Goal: Entertainment & Leisure: Consume media (video, audio)

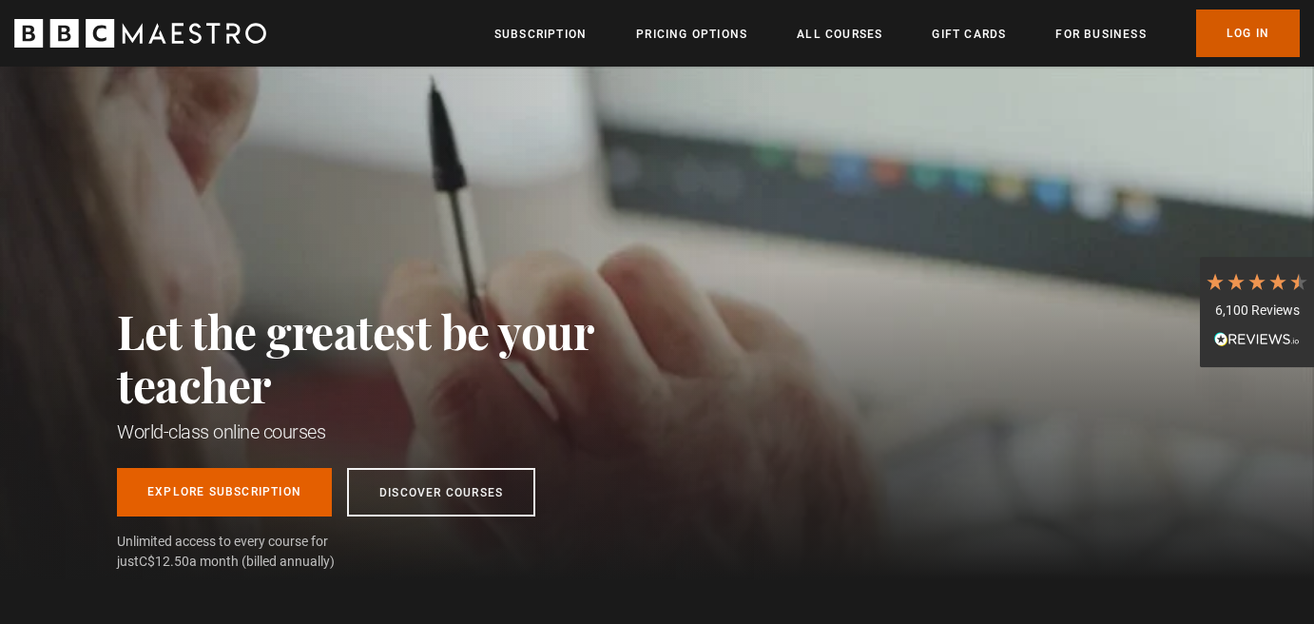
drag, startPoint x: 1232, startPoint y: 42, endPoint x: 1221, endPoint y: 31, distance: 14.8
click at [1232, 42] on link "Log In" at bounding box center [1248, 34] width 104 height 48
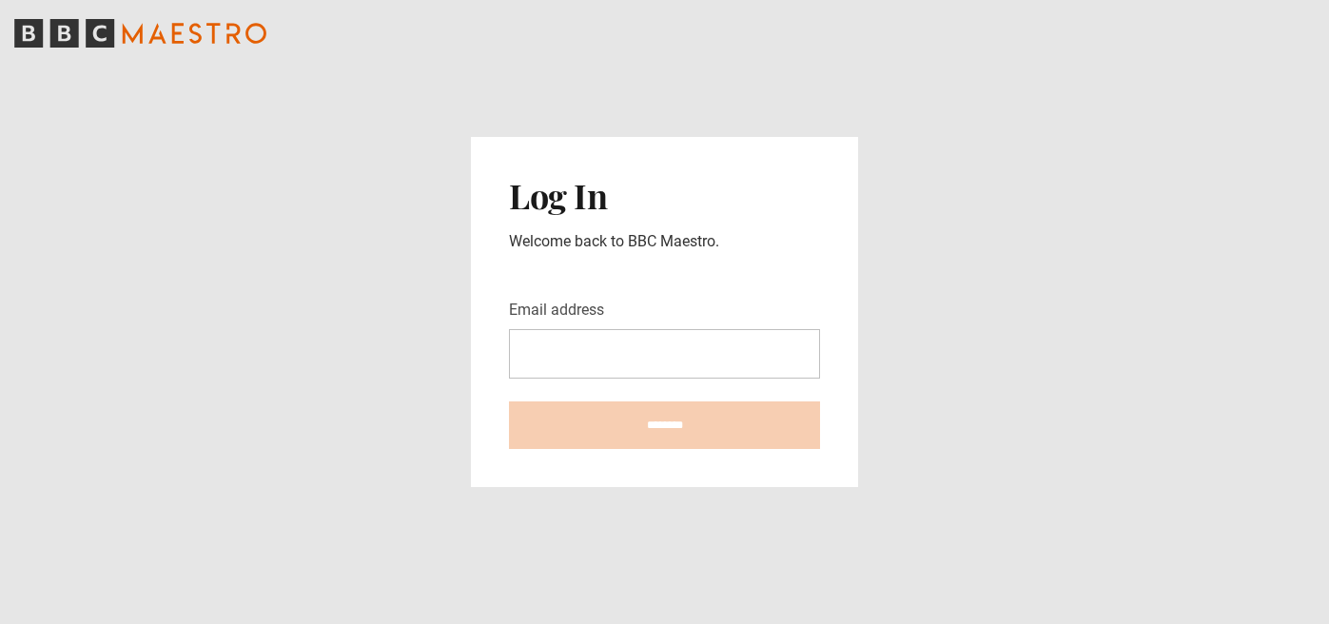
click at [776, 359] on input "Email address" at bounding box center [664, 353] width 311 height 49
type input "**********"
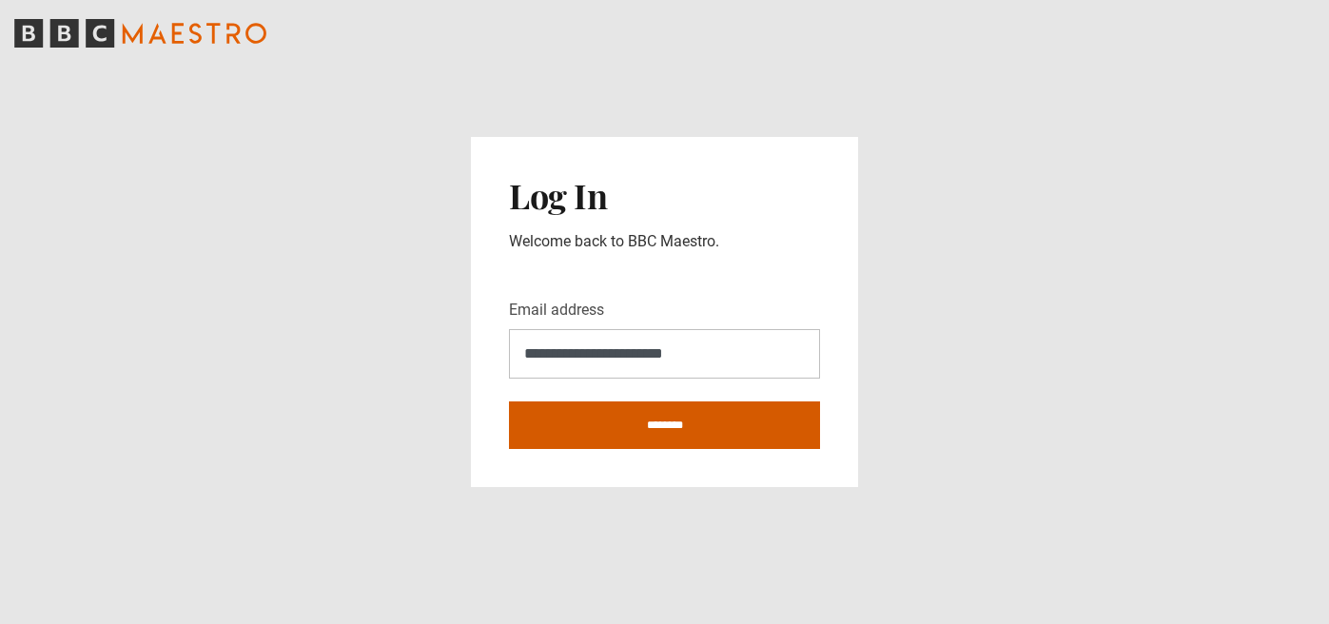
click at [711, 423] on input "********" at bounding box center [664, 425] width 311 height 48
type input "**********"
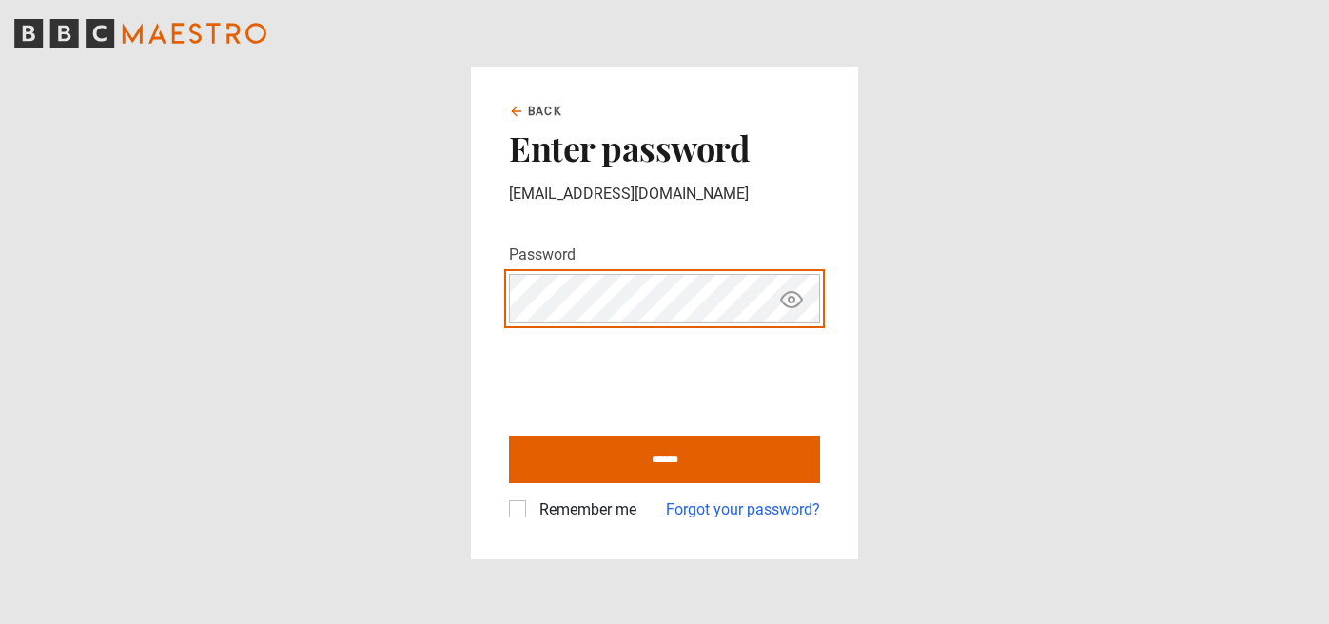
click at [509, 436] on input "******" at bounding box center [664, 460] width 311 height 48
type input "**********"
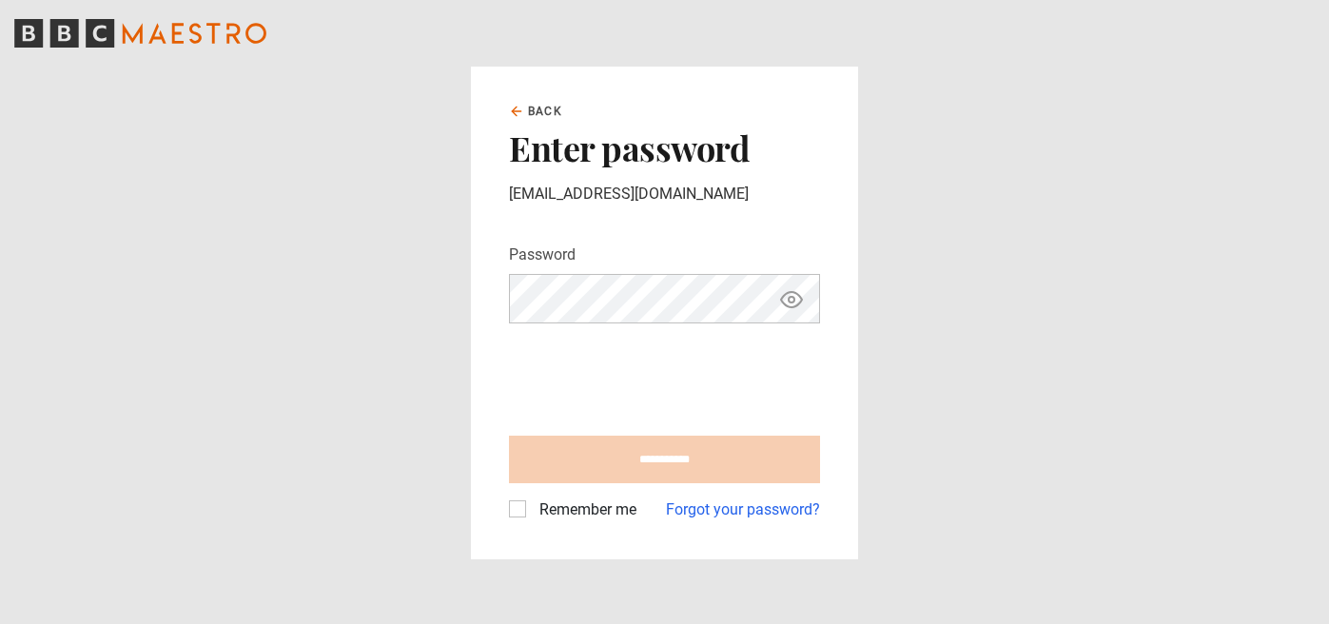
click at [532, 507] on label "Remember me" at bounding box center [584, 509] width 105 height 23
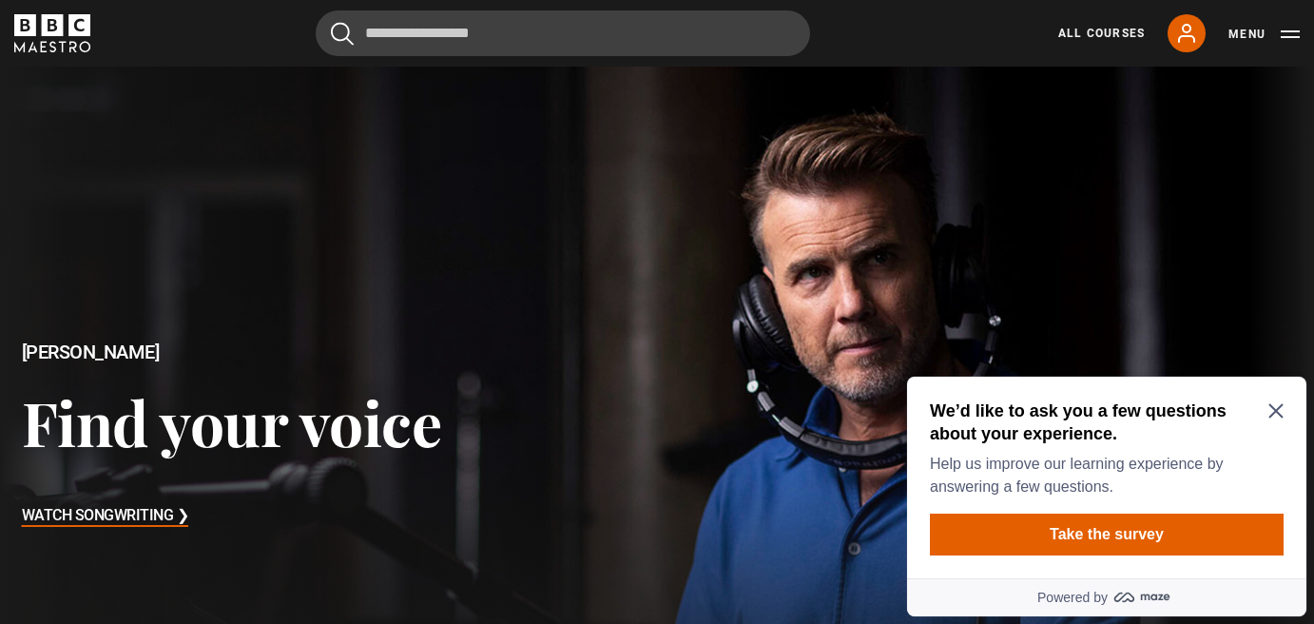
click at [1276, 403] on icon "Close Maze Prompt" at bounding box center [1276, 410] width 15 height 15
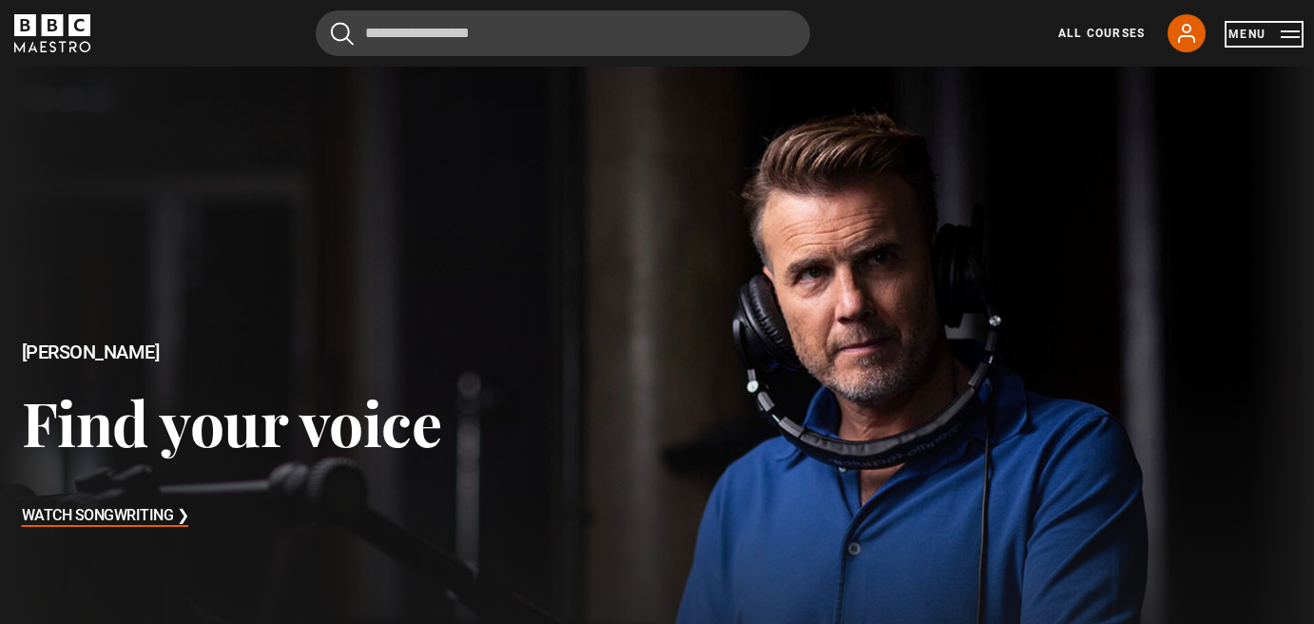
click at [1257, 31] on button "Menu" at bounding box center [1264, 34] width 71 height 19
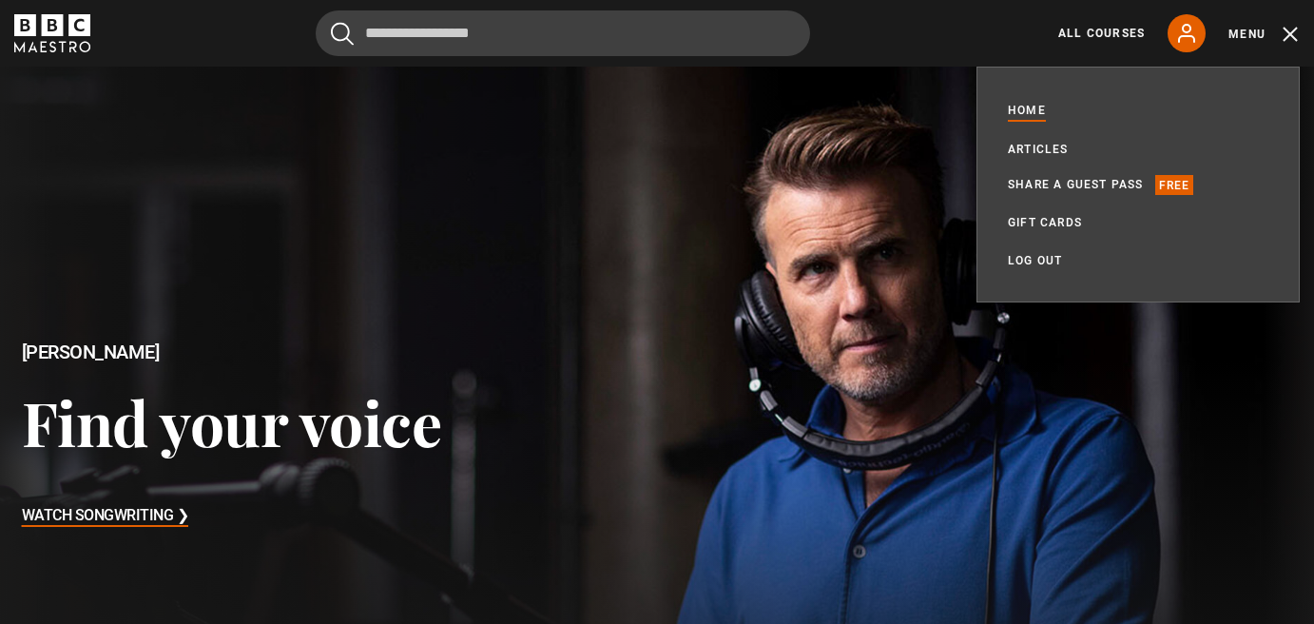
click at [1211, 379] on div at bounding box center [658, 436] width 1348 height 758
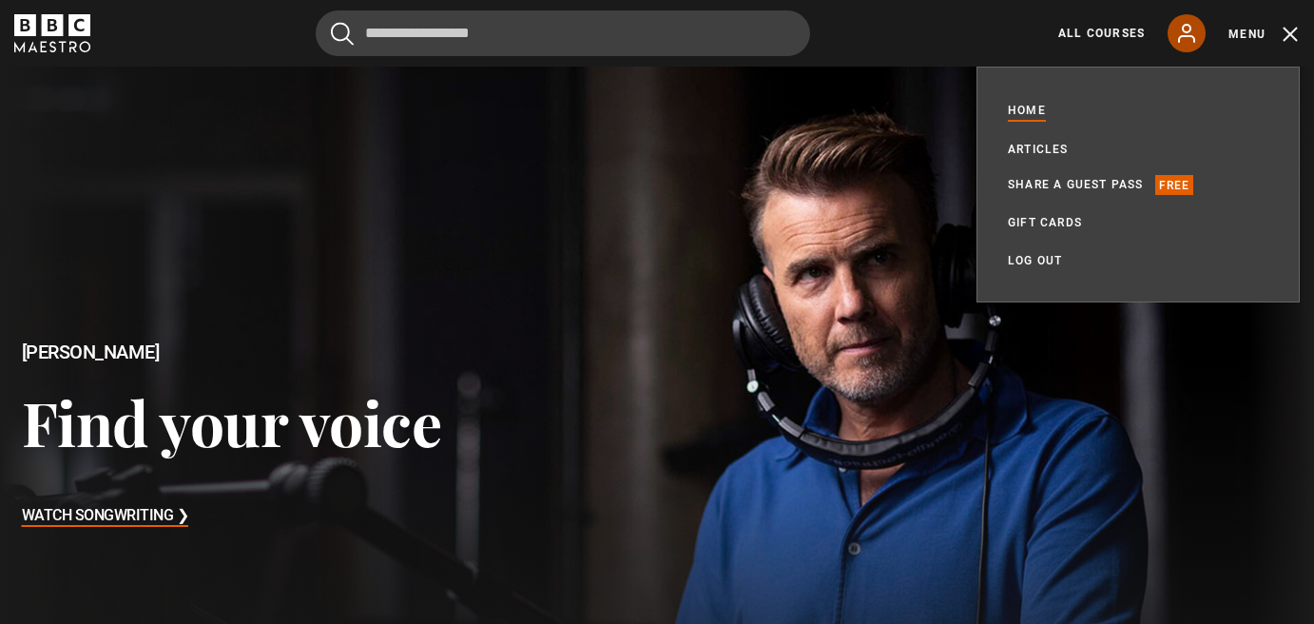
click at [1180, 30] on icon at bounding box center [1186, 33] width 23 height 23
click at [1235, 27] on button "Menu" at bounding box center [1264, 34] width 71 height 19
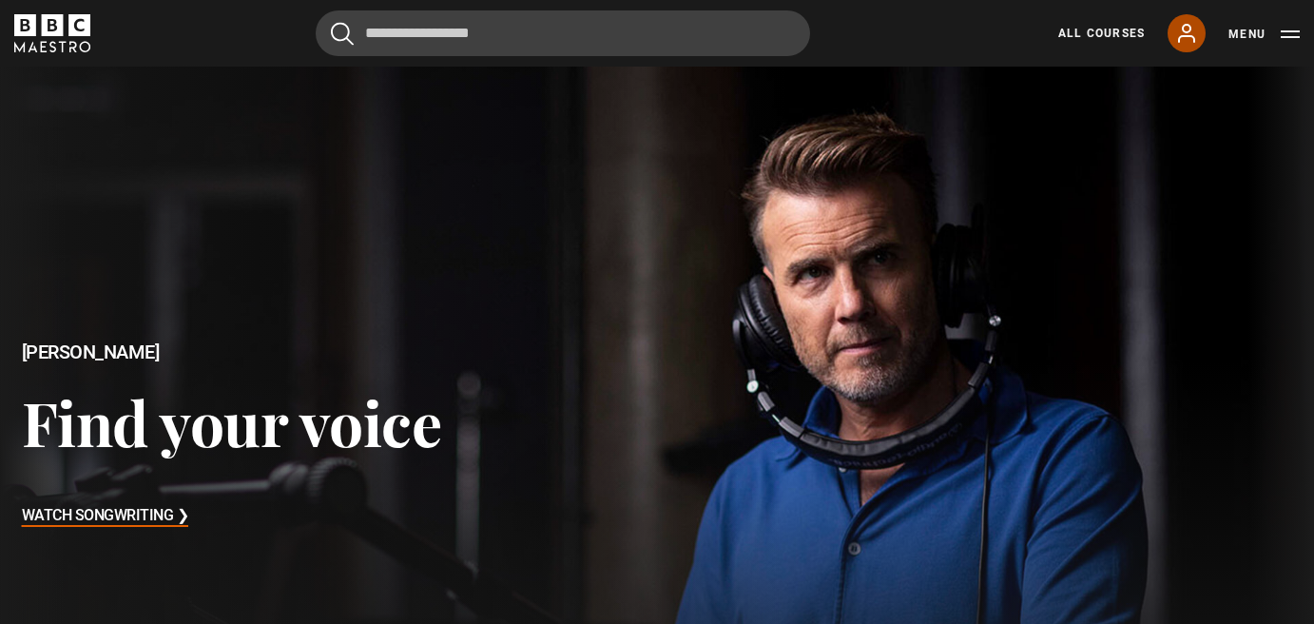
click at [1189, 28] on icon at bounding box center [1186, 33] width 23 height 23
click at [1182, 31] on icon at bounding box center [1186, 33] width 23 height 23
click at [1111, 19] on div "All Courses My Account Search Menu" at bounding box center [1168, 33] width 264 height 38
click at [1111, 25] on link "All Courses" at bounding box center [1102, 33] width 87 height 17
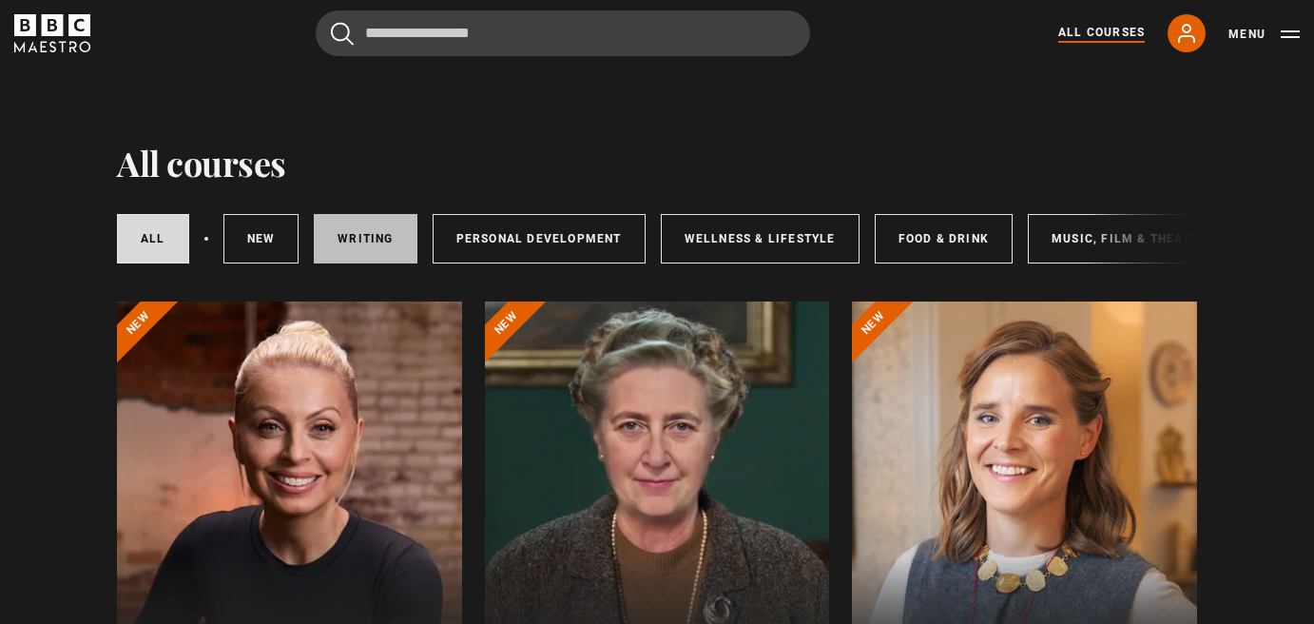
click at [355, 225] on link "Writing" at bounding box center [365, 238] width 103 height 49
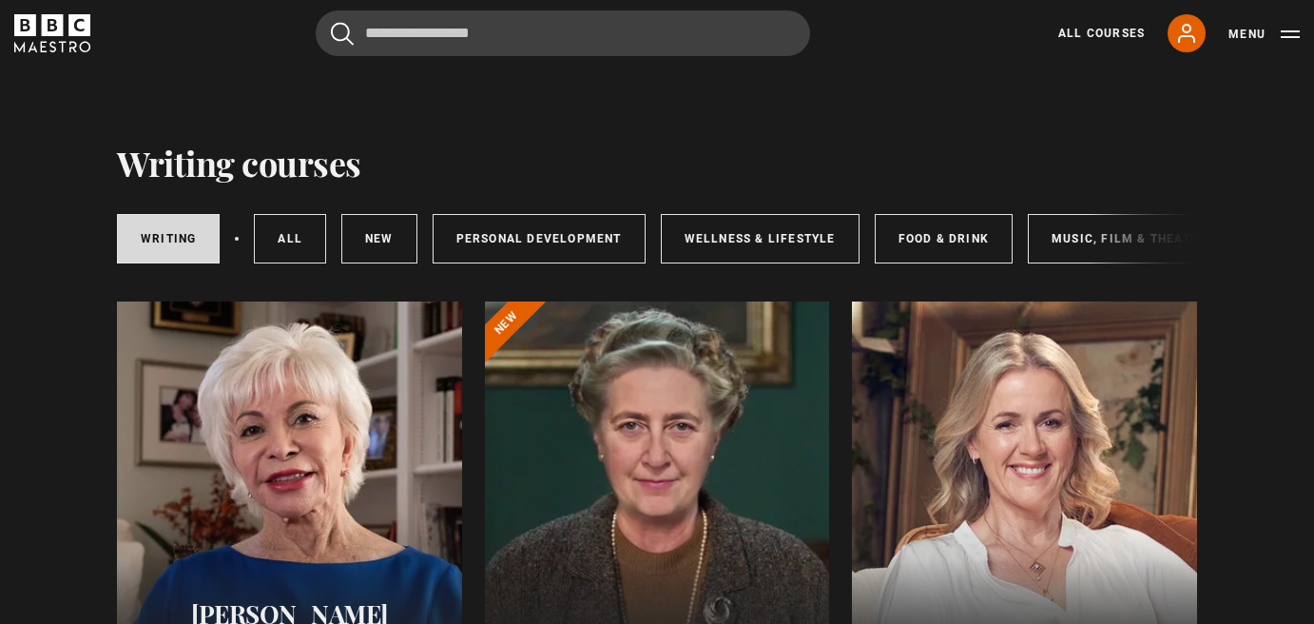
click at [273, 420] on div at bounding box center [289, 529] width 345 height 457
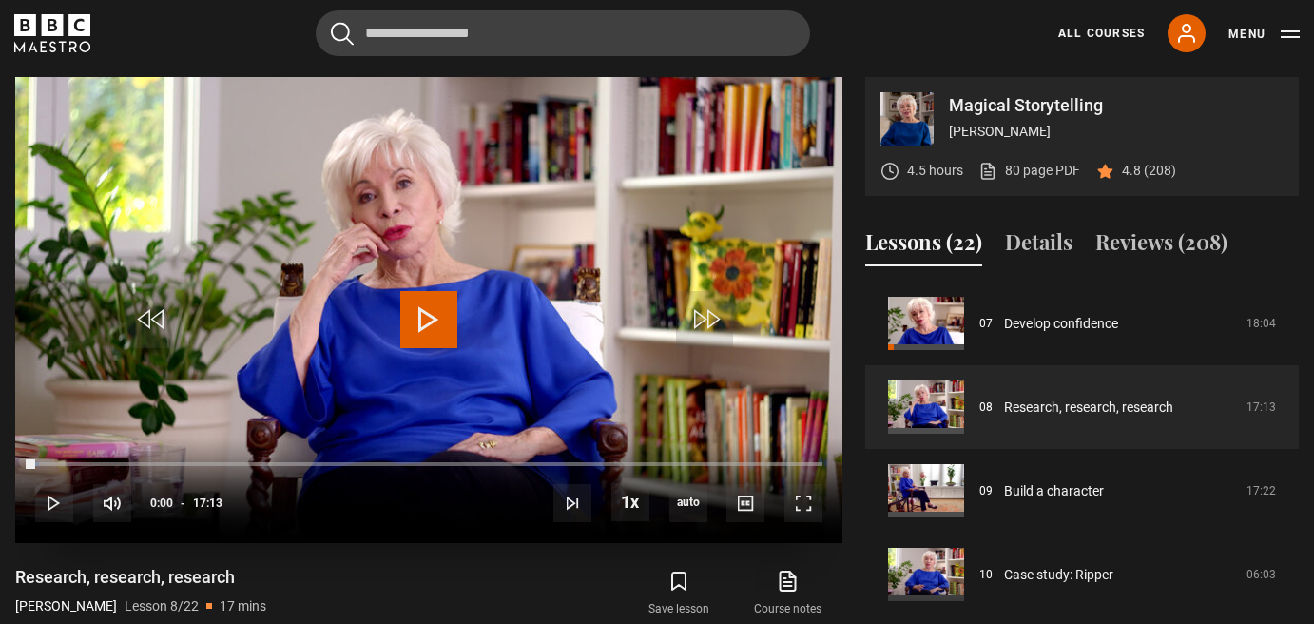
click at [423, 320] on span "Video Player" at bounding box center [428, 319] width 57 height 57
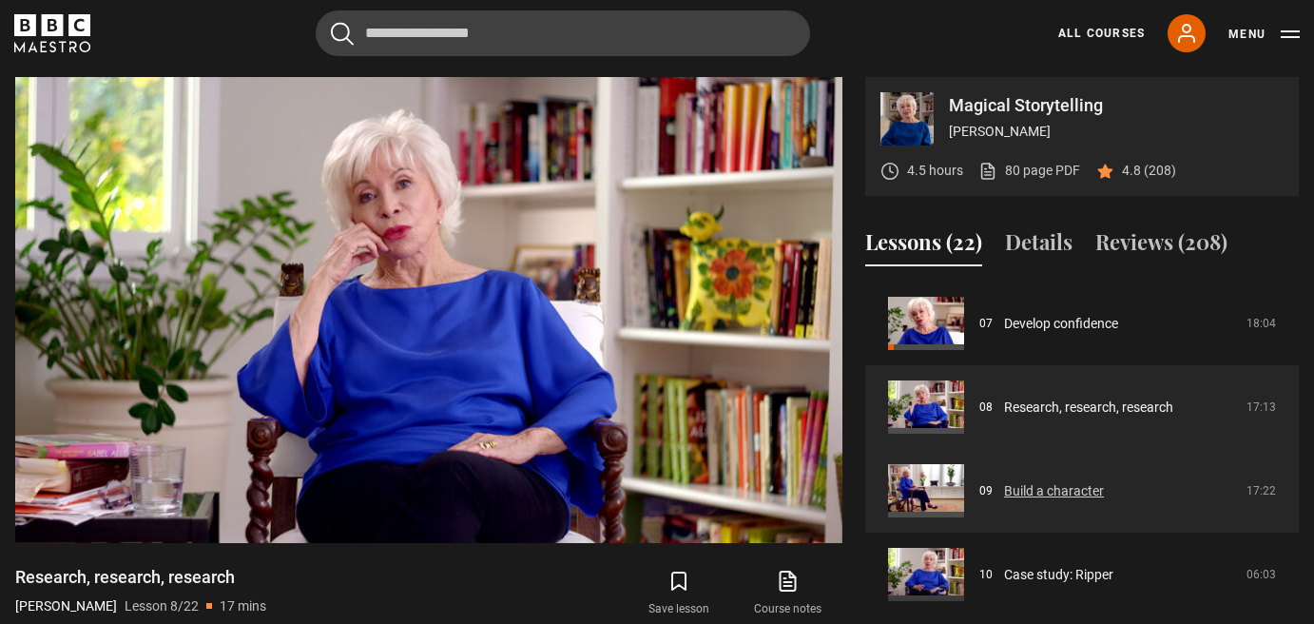
click at [1016, 488] on link "Build a character" at bounding box center [1054, 491] width 100 height 20
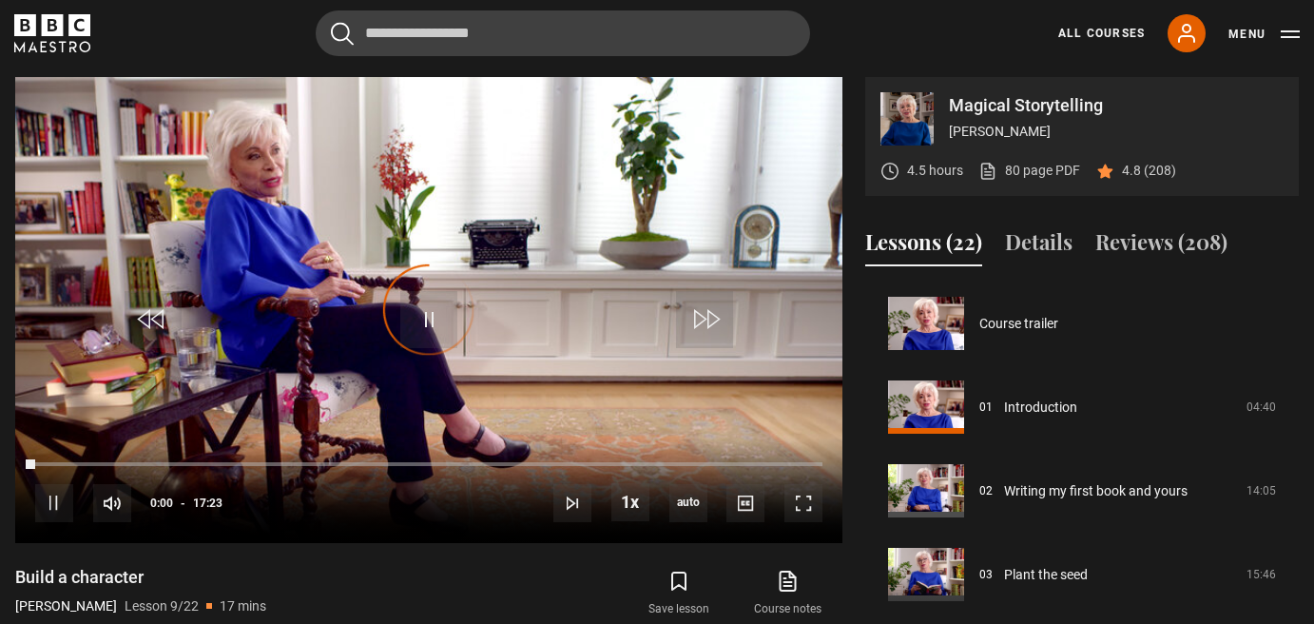
scroll to position [670, 0]
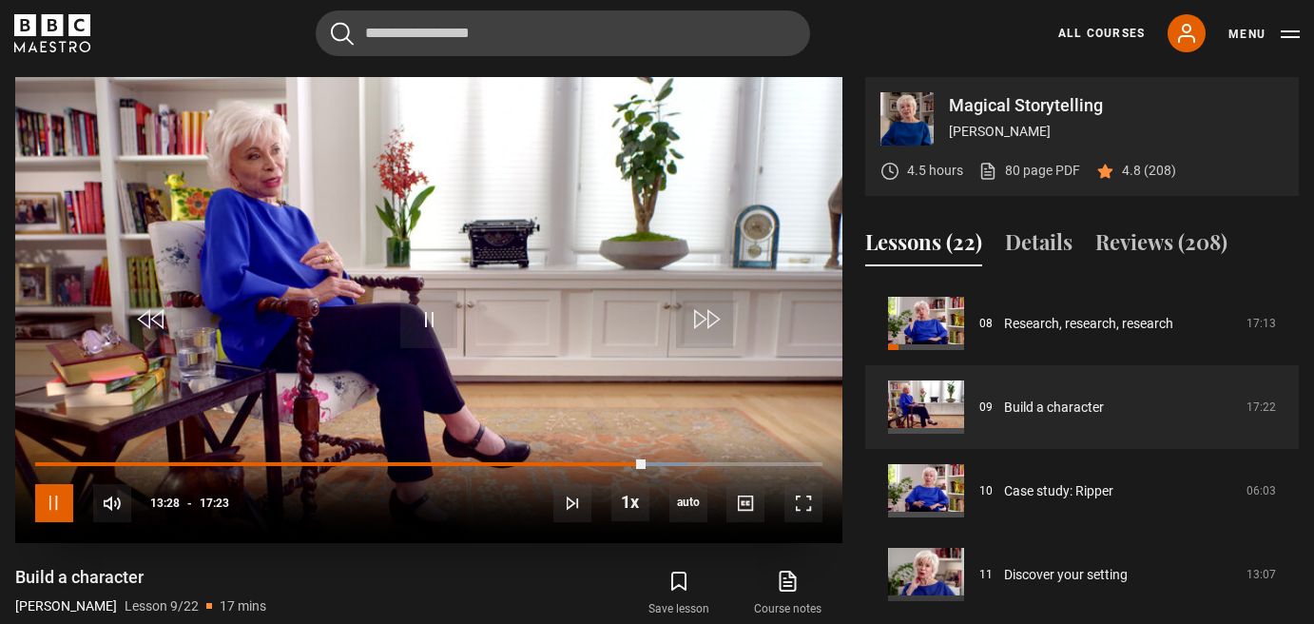
click at [48, 494] on span "Video Player" at bounding box center [54, 503] width 38 height 38
click at [435, 310] on span "Video Player" at bounding box center [428, 319] width 57 height 57
click at [608, 458] on div "10s Skip Back 10 seconds Pause 10s Skip Forward 10 seconds Loaded : 83.89% 12:3…" at bounding box center [428, 490] width 827 height 106
drag, startPoint x: 643, startPoint y: 457, endPoint x: 625, endPoint y: 456, distance: 18.2
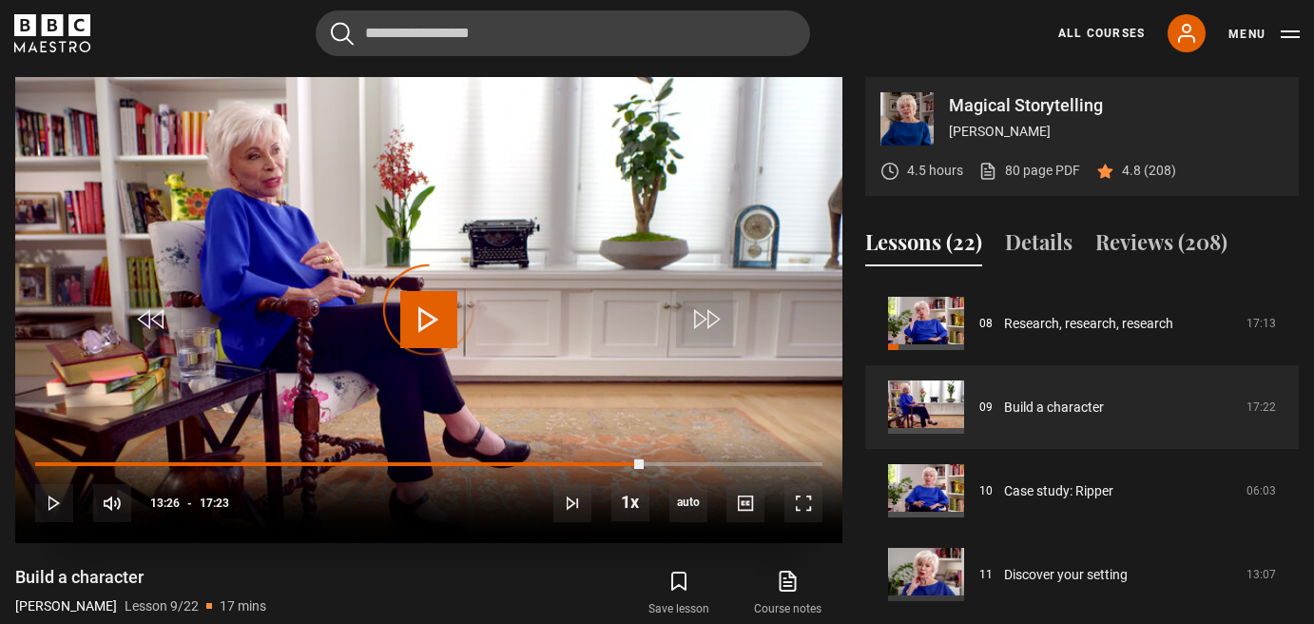
click at [625, 456] on div "10s Skip Back 10 seconds Play 10s Skip Forward 10 seconds Loaded : 0.00% 13:09 …" at bounding box center [428, 490] width 827 height 106
click at [625, 457] on div "10s Skip Back 10 seconds Pause 10s Skip Forward 10 seconds Loaded : 0.00% 13:09…" at bounding box center [428, 490] width 827 height 106
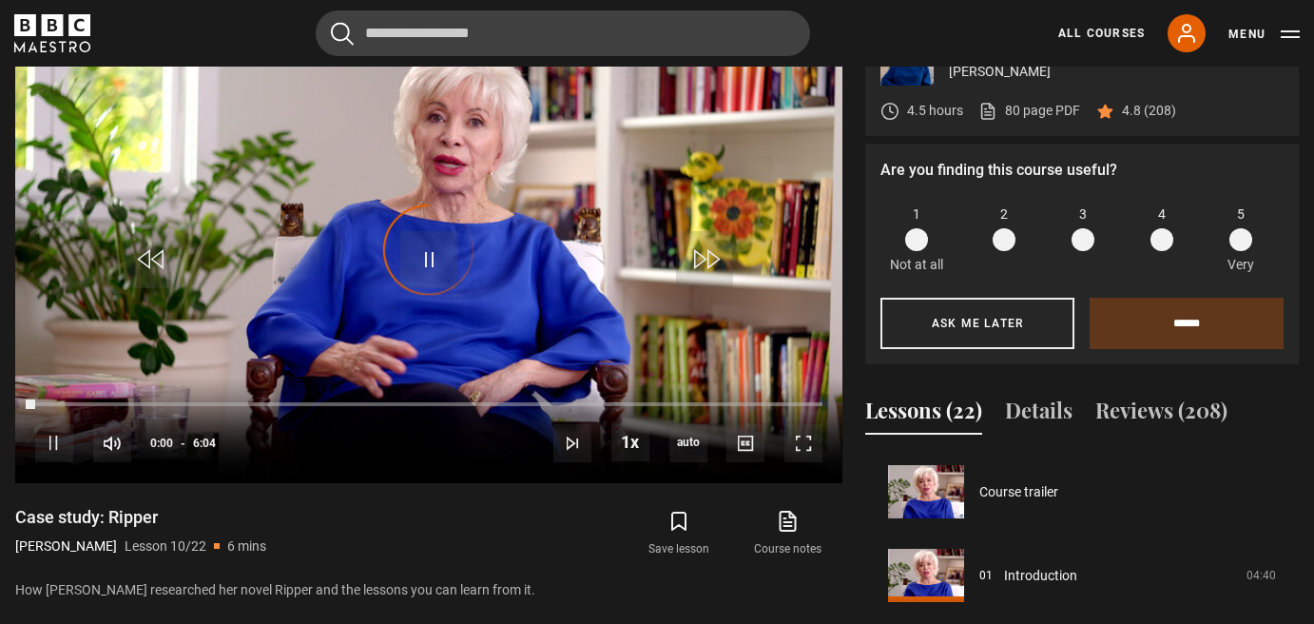
scroll to position [753, 0]
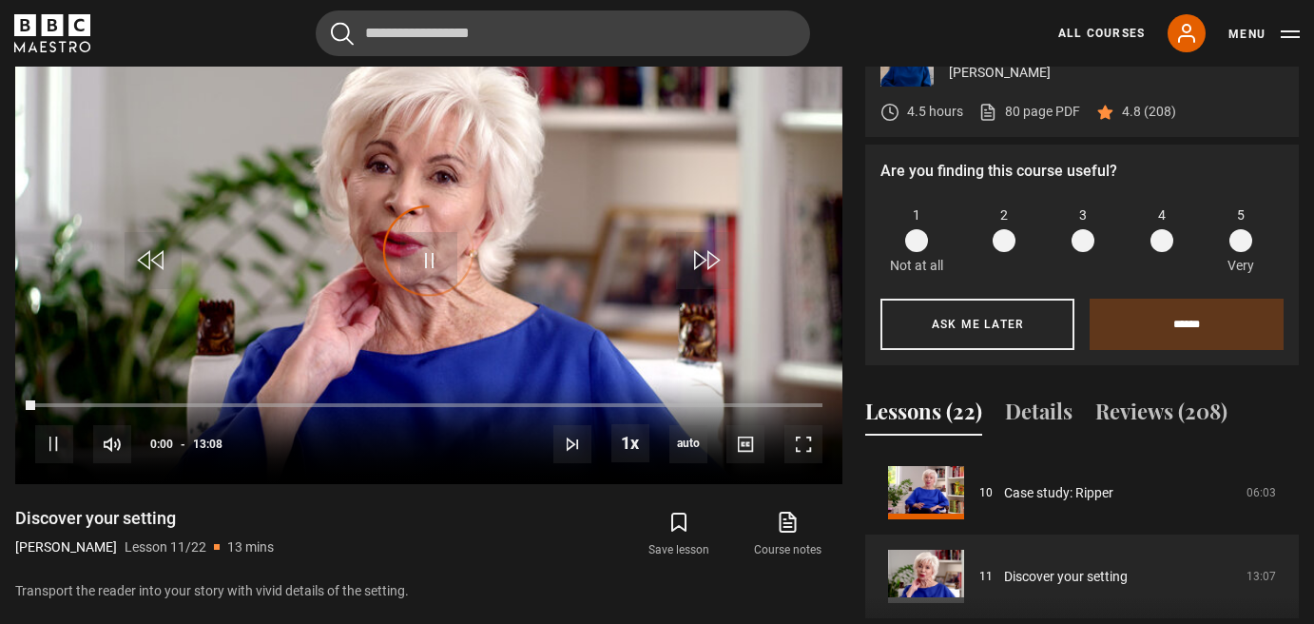
scroll to position [989, 0]
click at [58, 432] on span "Video Player" at bounding box center [54, 443] width 38 height 38
